Goal: Find specific page/section

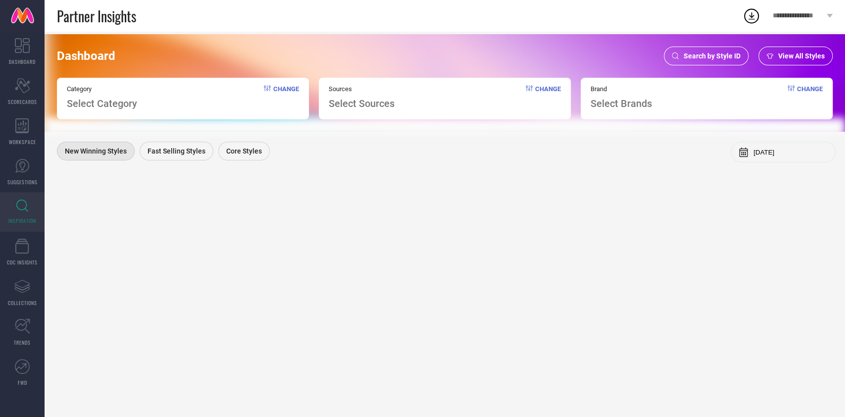
click at [689, 60] on span "Search by Style ID" at bounding box center [711, 56] width 57 height 8
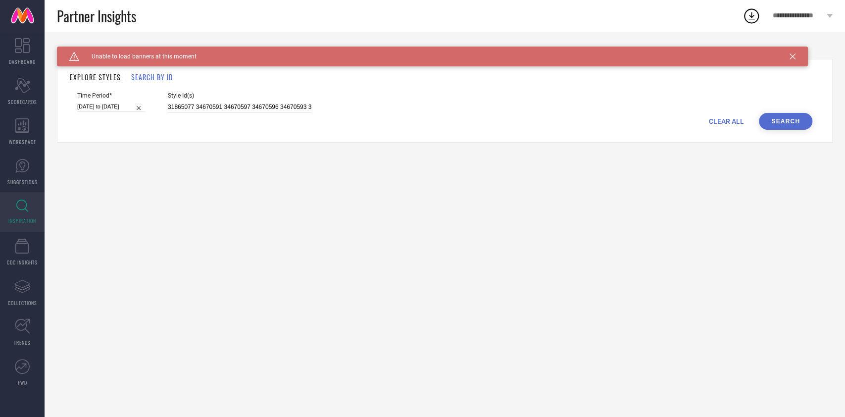
click at [775, 127] on button "Search" at bounding box center [785, 121] width 53 height 17
